Goal: Information Seeking & Learning: Find contact information

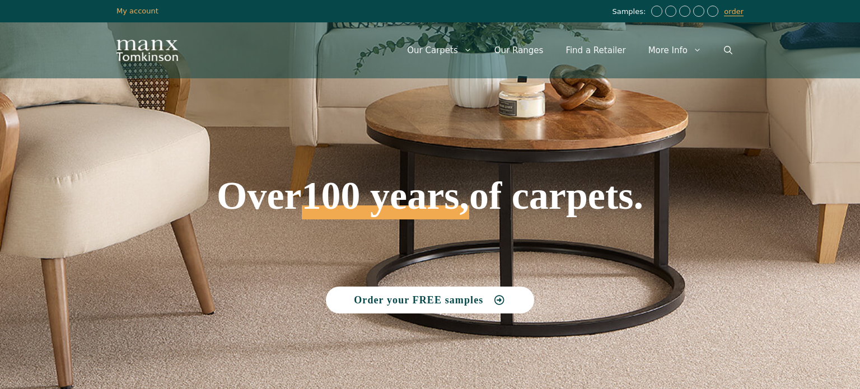
scroll to position [2392, 0]
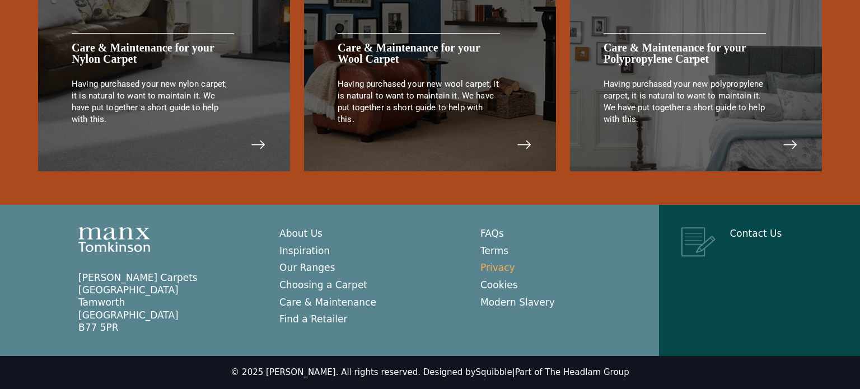
click at [497, 263] on link "Privacy" at bounding box center [497, 267] width 35 height 11
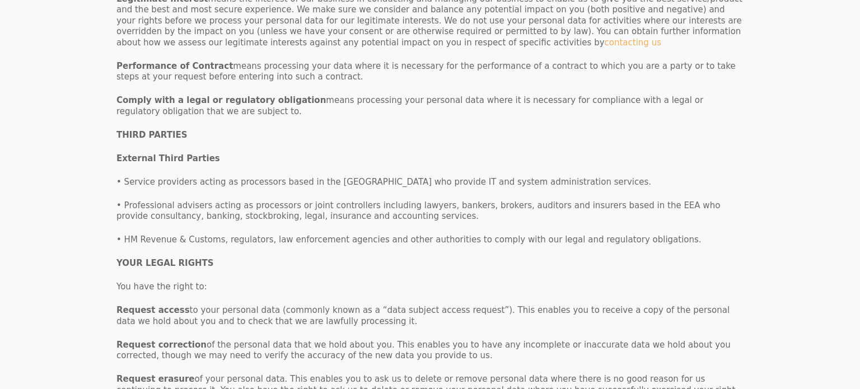
scroll to position [4136, 0]
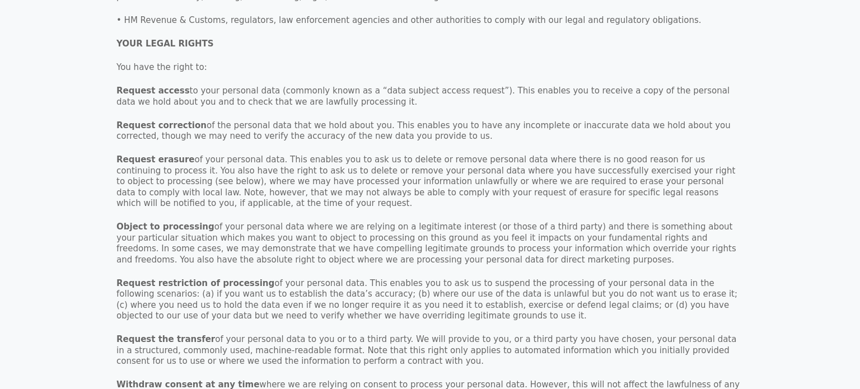
drag, startPoint x: 614, startPoint y: 376, endPoint x: 551, endPoint y: 372, distance: 62.8
copy link "Headlam Group"
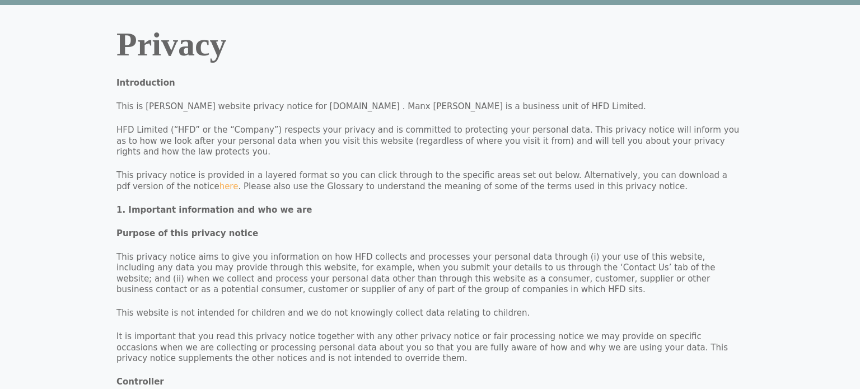
scroll to position [0, 0]
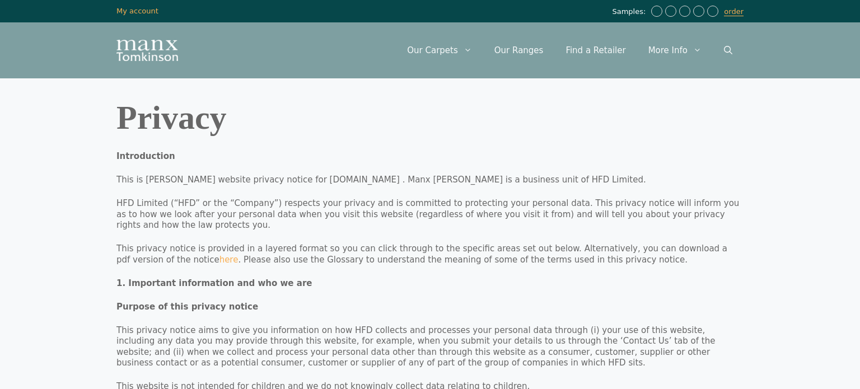
click at [125, 208] on p "HFD Limited (“HFD” or the “Company”) respects your privacy and is committed to …" at bounding box center [429, 214] width 627 height 33
copy p "HFD Limited"
click at [497, 181] on p "This is Manx Tomkinson’s website privacy notice for www.manxtomkinson.co.uk . M…" at bounding box center [429, 180] width 627 height 11
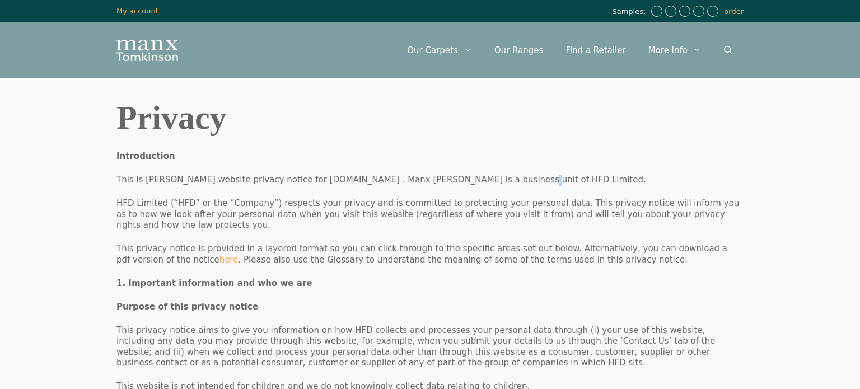
click at [497, 181] on p "This is Manx Tomkinson’s website privacy notice for www.manxtomkinson.co.uk . M…" at bounding box center [429, 180] width 627 height 11
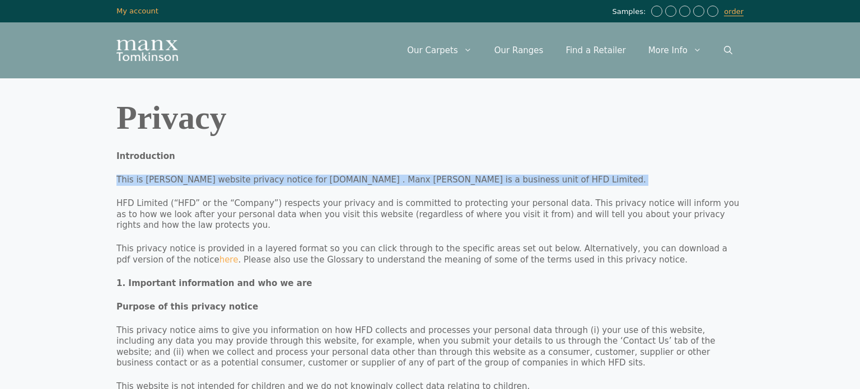
click at [497, 181] on p "This is Manx Tomkinson’s website privacy notice for www.manxtomkinson.co.uk . M…" at bounding box center [429, 180] width 627 height 11
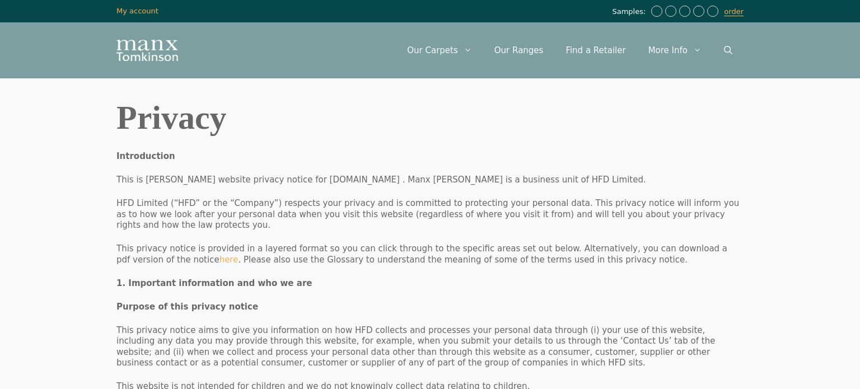
click at [497, 181] on p "This is Manx Tomkinson’s website privacy notice for www.manxtomkinson.co.uk . M…" at bounding box center [429, 180] width 627 height 11
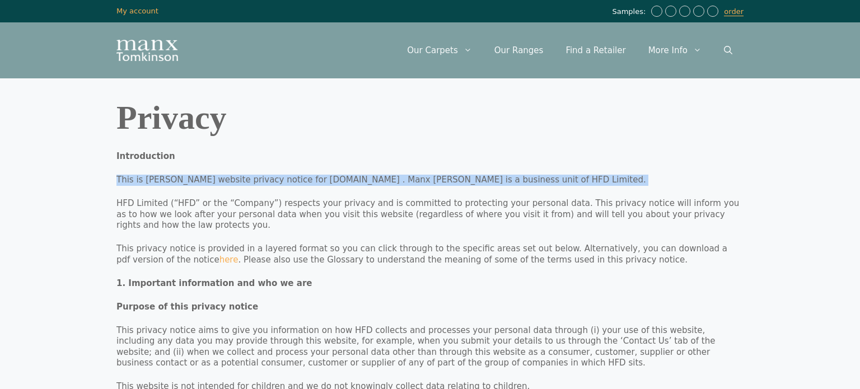
click at [497, 181] on p "This is Manx Tomkinson’s website privacy notice for www.manxtomkinson.co.uk . M…" at bounding box center [429, 180] width 627 height 11
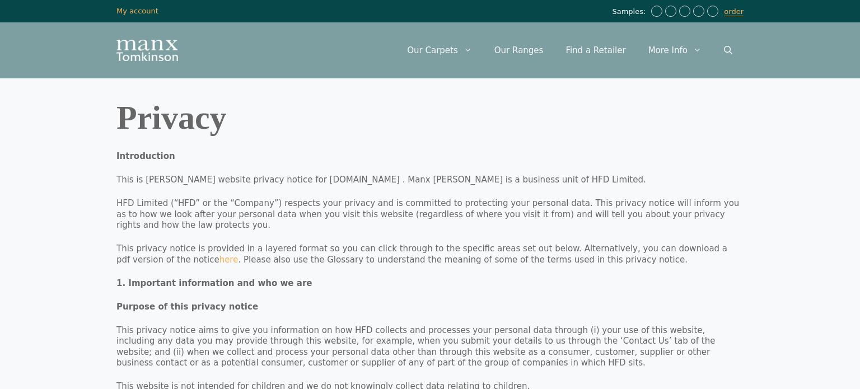
scroll to position [284, 0]
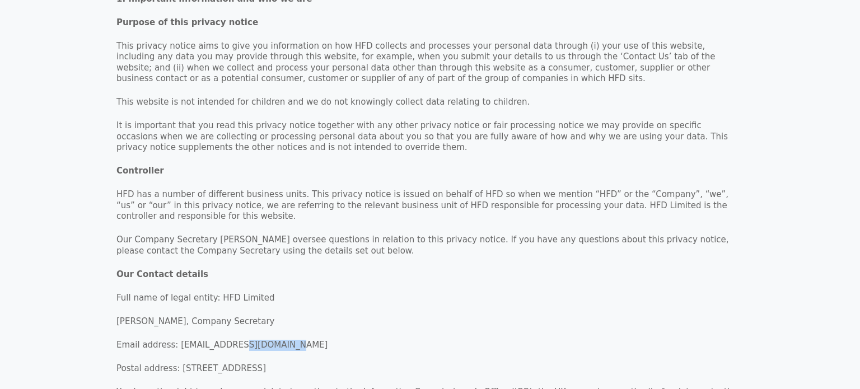
drag, startPoint x: 294, startPoint y: 324, endPoint x: 233, endPoint y: 321, distance: 60.5
click at [233, 340] on p "Email address: headlamgroup@headlam.com" at bounding box center [429, 345] width 627 height 11
copy p "headlam.com"
